Goal: Task Accomplishment & Management: Use online tool/utility

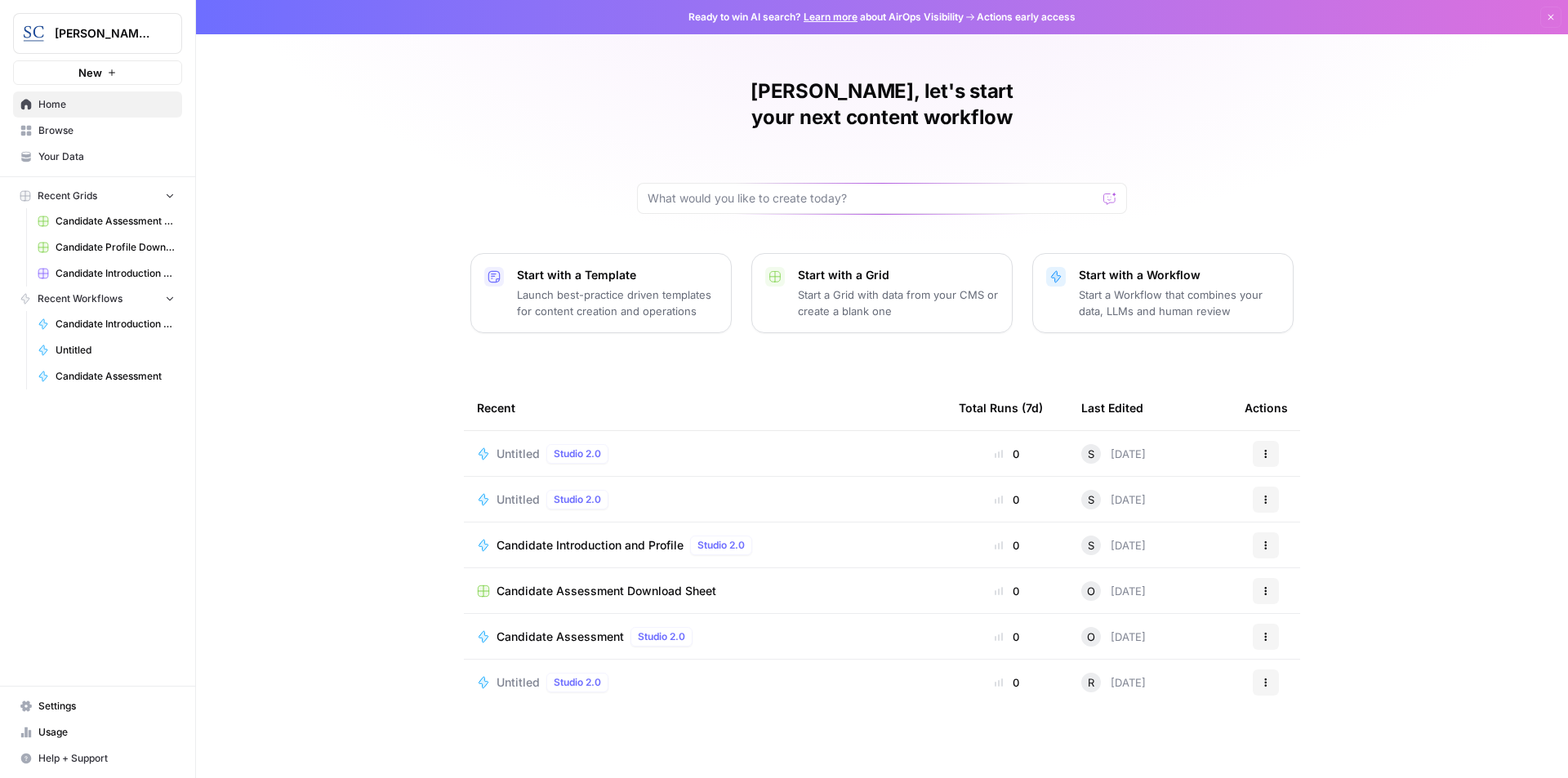
click at [553, 537] on span "Candidate Introduction and Profile" at bounding box center [590, 545] width 187 height 17
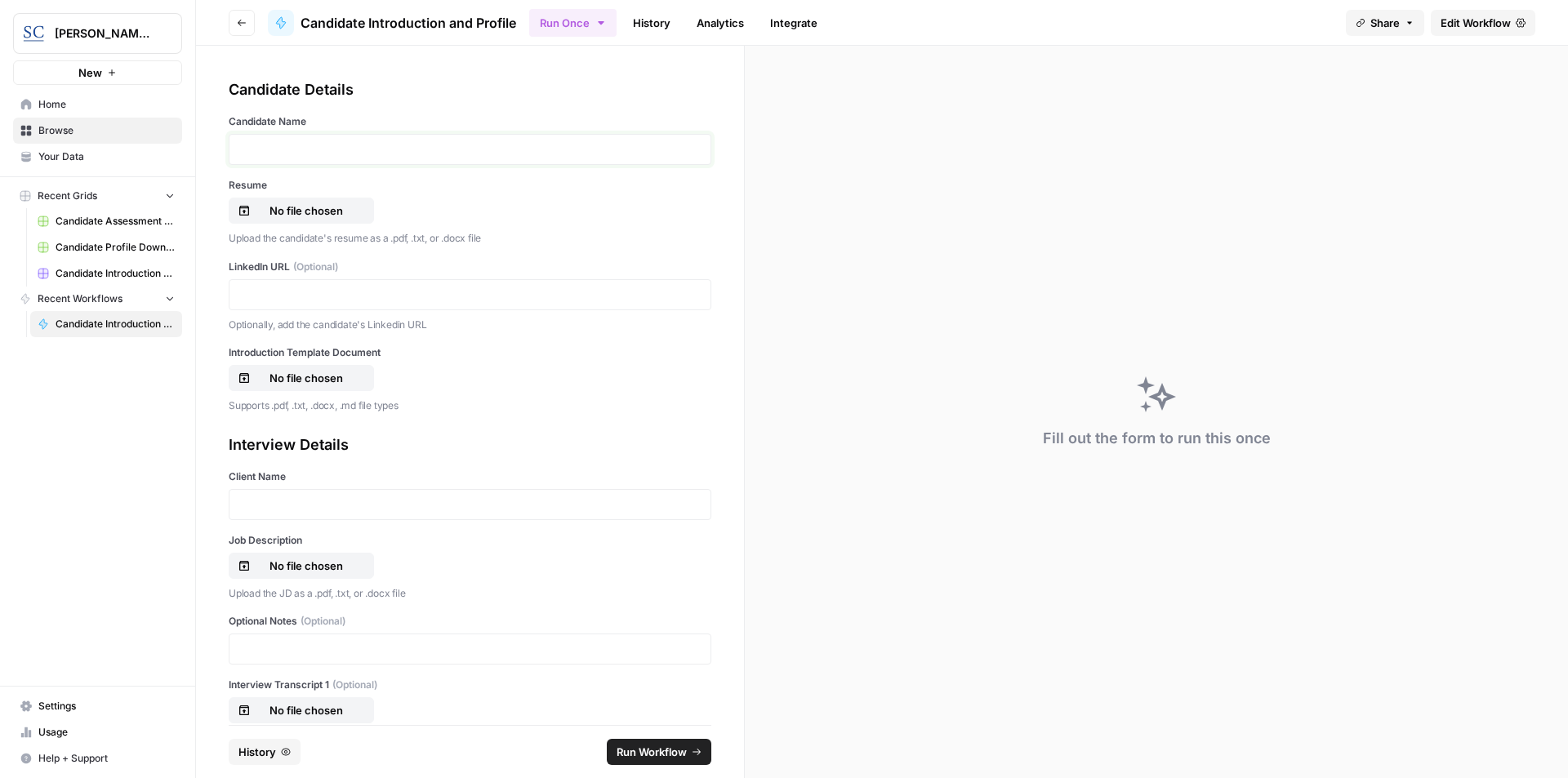
click at [348, 142] on p at bounding box center [469, 149] width 462 height 17
click at [313, 209] on p "No file chosen" at bounding box center [306, 211] width 105 height 17
click at [303, 149] on p "**********" at bounding box center [464, 149] width 449 height 17
click at [316, 292] on p at bounding box center [469, 295] width 462 height 17
click at [320, 380] on p "No file chosen" at bounding box center [306, 378] width 105 height 17
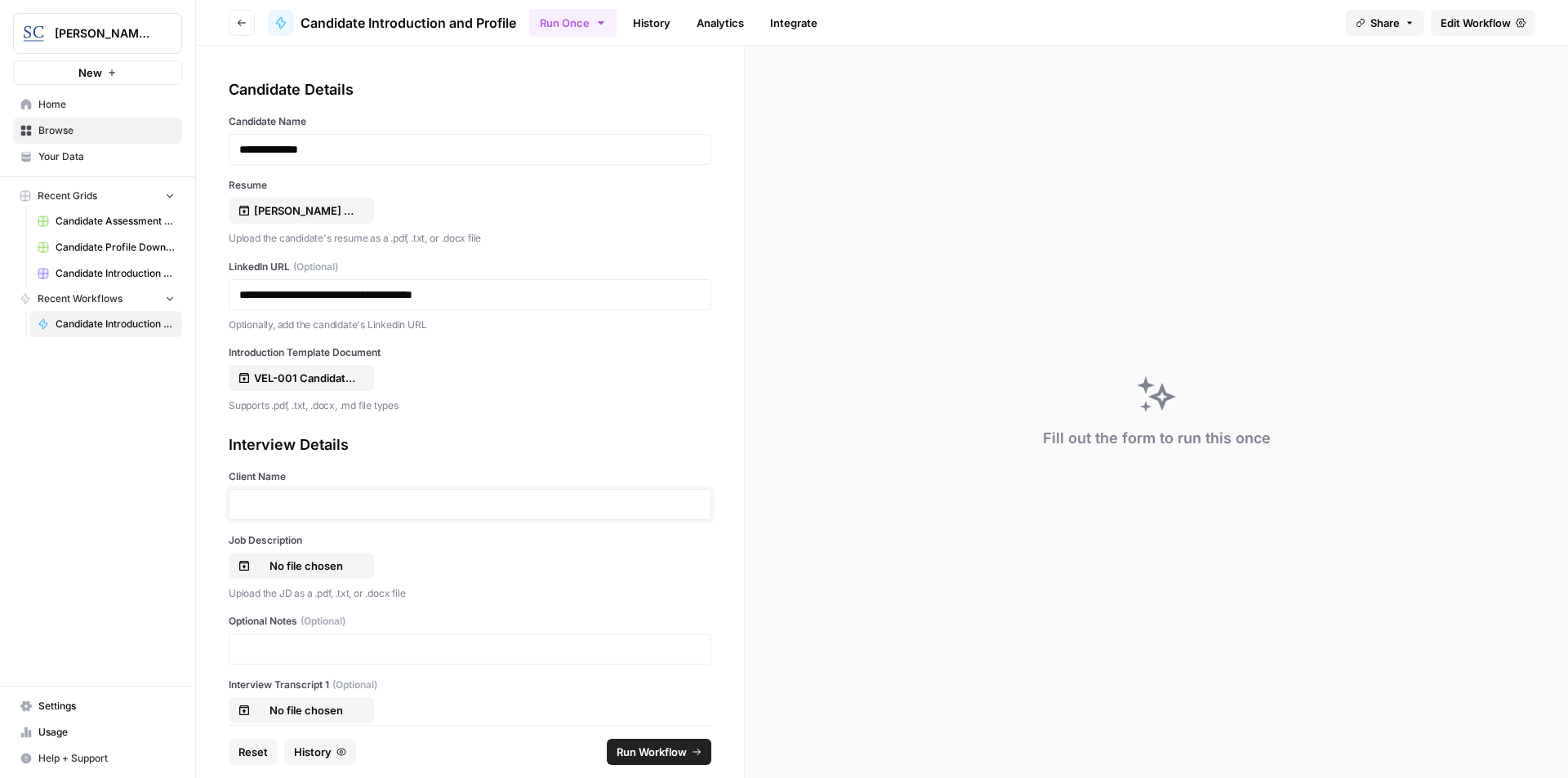
click at [355, 510] on p at bounding box center [469, 505] width 462 height 17
click at [347, 501] on p "**********" at bounding box center [464, 505] width 449 height 17
click at [320, 566] on p "No file chosen" at bounding box center [306, 565] width 105 height 17
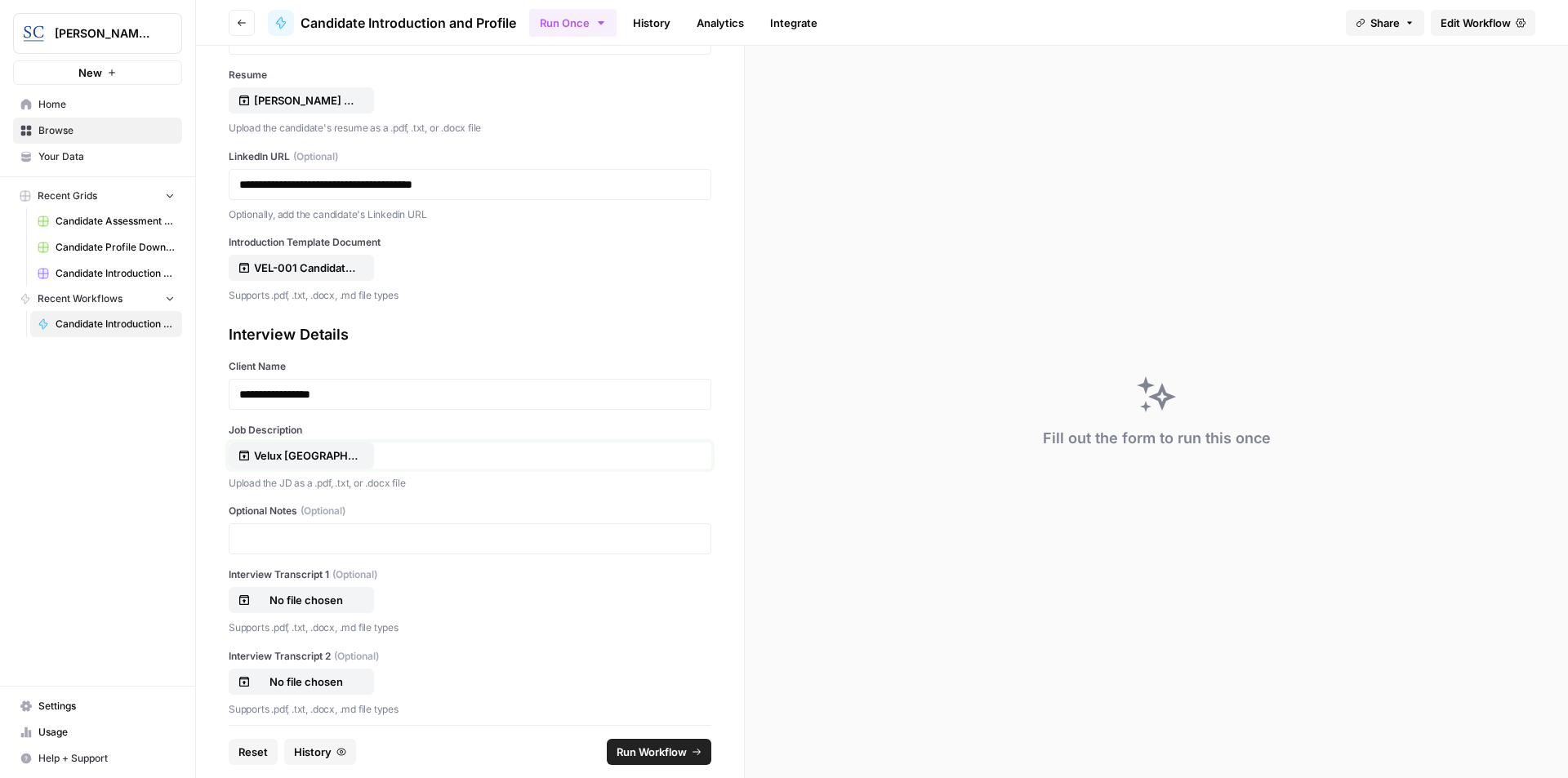
scroll to position [122, 0]
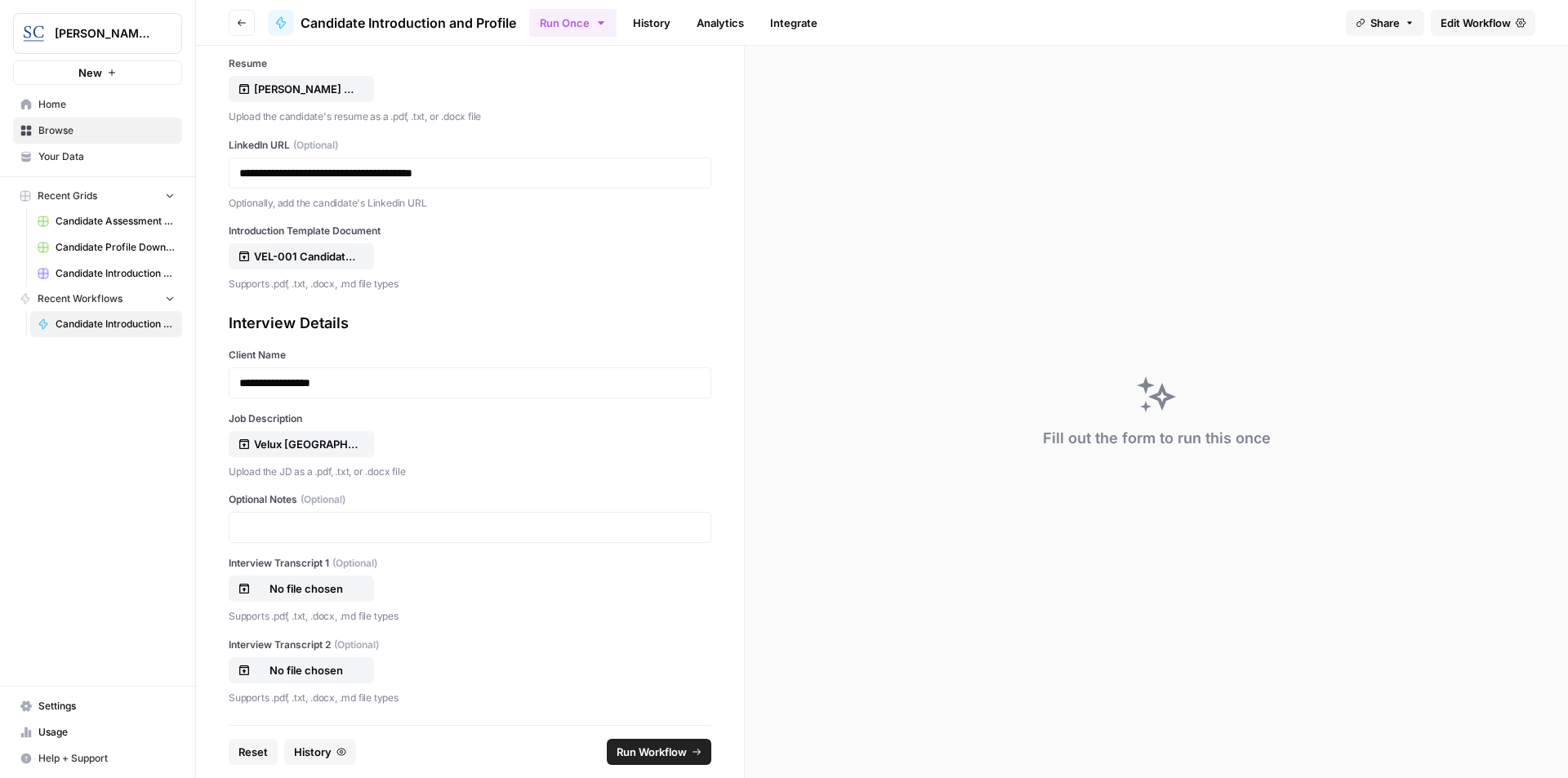
click at [674, 752] on span "Run Workflow" at bounding box center [652, 752] width 71 height 17
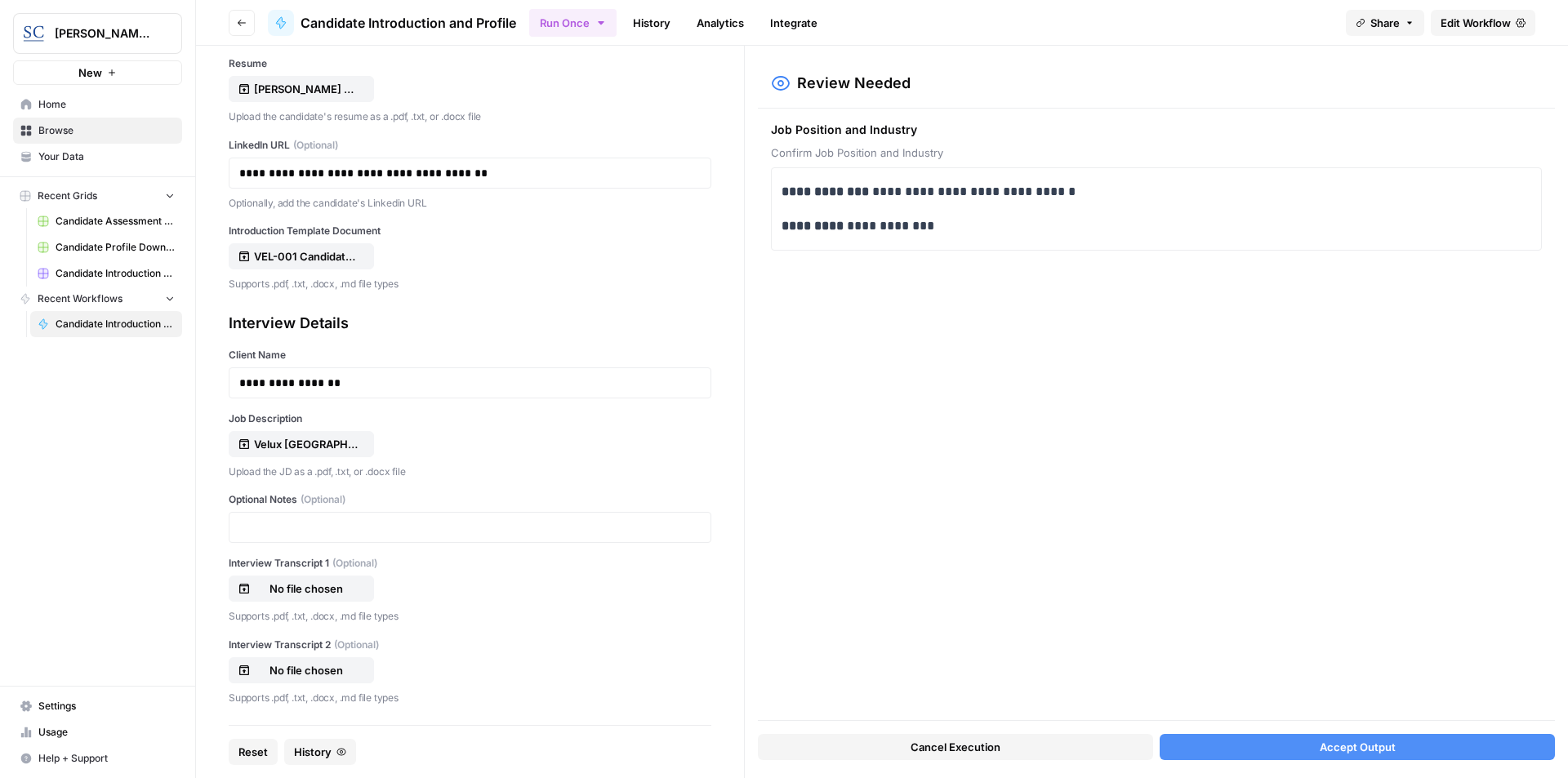
click at [1382, 748] on span "Accept Output" at bounding box center [1358, 747] width 76 height 17
